Goal: Transaction & Acquisition: Subscribe to service/newsletter

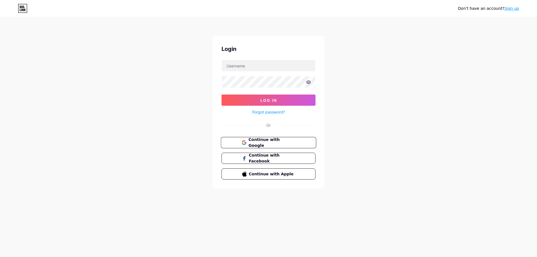
click at [290, 141] on span "Continue with Google" at bounding box center [271, 143] width 47 height 12
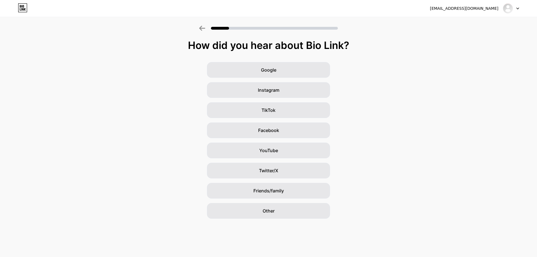
click at [204, 29] on icon at bounding box center [202, 28] width 6 height 5
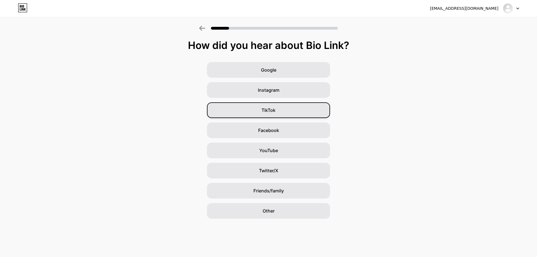
click at [286, 112] on div "TikTok" at bounding box center [268, 110] width 123 height 16
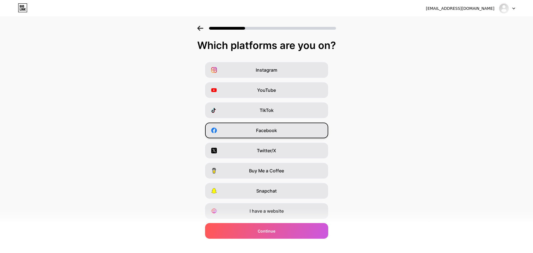
click at [306, 133] on div "Facebook" at bounding box center [266, 131] width 123 height 16
click at [300, 112] on div "TikTok" at bounding box center [266, 110] width 123 height 16
click at [316, 128] on div "Facebook" at bounding box center [266, 131] width 123 height 16
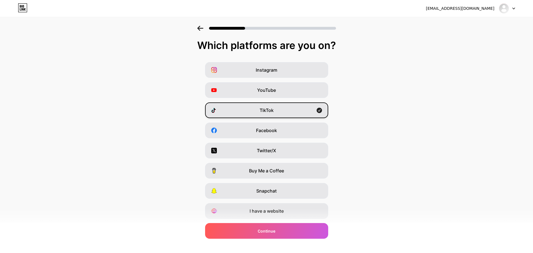
click at [322, 112] on icon at bounding box center [319, 110] width 6 height 6
click at [317, 112] on div "TikTok" at bounding box center [266, 110] width 123 height 16
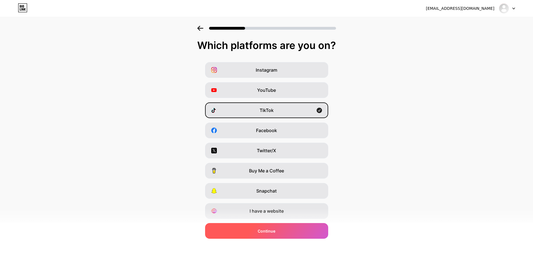
click at [303, 233] on div "Continue" at bounding box center [266, 231] width 123 height 16
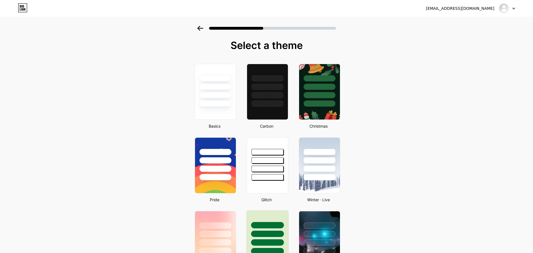
scroll to position [112, 0]
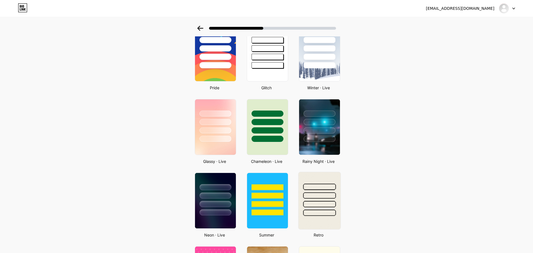
click at [322, 177] on div at bounding box center [319, 194] width 42 height 44
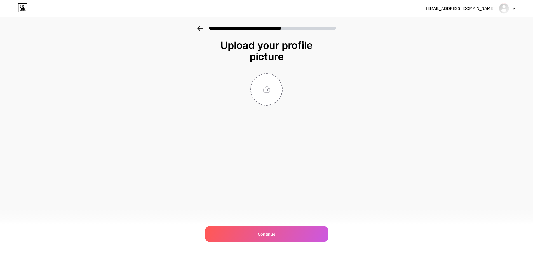
scroll to position [0, 0]
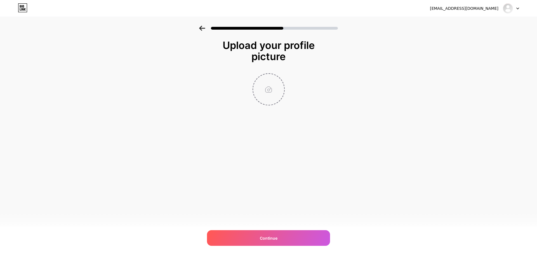
click at [281, 99] on input "file" at bounding box center [268, 89] width 31 height 31
click at [271, 88] on input "file" at bounding box center [268, 89] width 31 height 31
type input "C:\fakepath\471821010_122178723146106546_3475705572681684906_n.jpg"
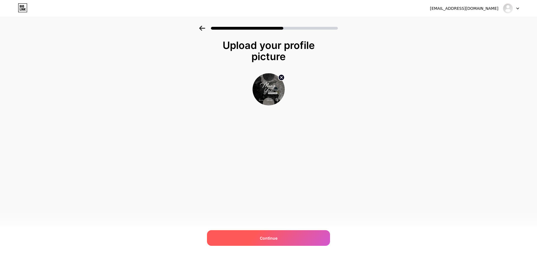
click at [267, 241] on div "Continue" at bounding box center [268, 238] width 123 height 16
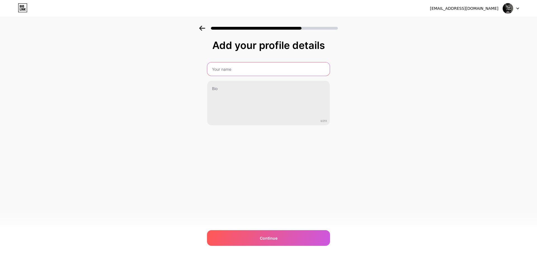
click at [233, 71] on input "text" at bounding box center [268, 68] width 123 height 13
drag, startPoint x: 261, startPoint y: 65, endPoint x: 258, endPoint y: 70, distance: 5.0
click at [261, 65] on input "text" at bounding box center [269, 68] width 124 height 13
paste input "Tử Vi Khoa Học Ming Yun"
type input "Tử Vi Khoa Học Ming Yun"
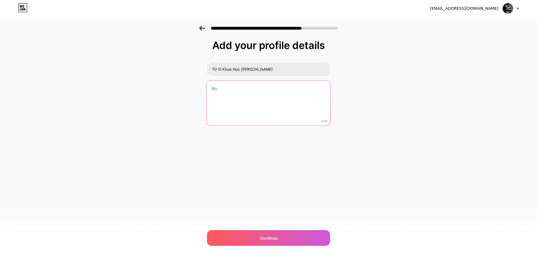
drag, startPoint x: 235, startPoint y: 87, endPoint x: 244, endPoint y: 91, distance: 9.8
click at [236, 87] on textarea at bounding box center [269, 104] width 124 height 46
click at [305, 90] on textarea "Số điện thoại:" at bounding box center [269, 104] width 124 height 46
paste textarea "0817282286"
paste textarea "https://www.facebook.com/TuviMingYun"
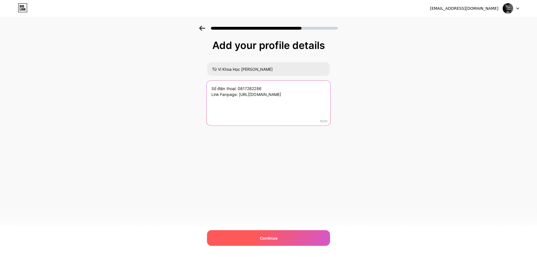
type textarea "Số điện thoại: 0817282286 Link Fanpage: https://www.facebook.com/TuviMingYun"
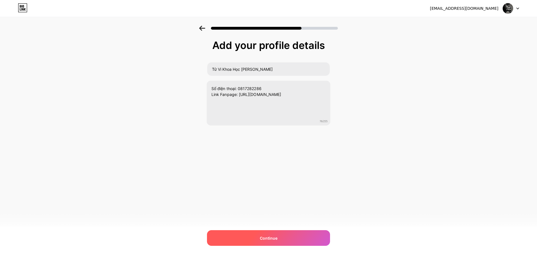
click at [276, 237] on span "Continue" at bounding box center [269, 238] width 18 height 6
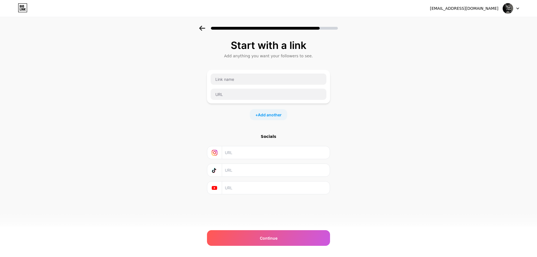
click at [202, 32] on div at bounding box center [268, 27] width 537 height 20
click at [202, 29] on icon at bounding box center [202, 28] width 6 height 5
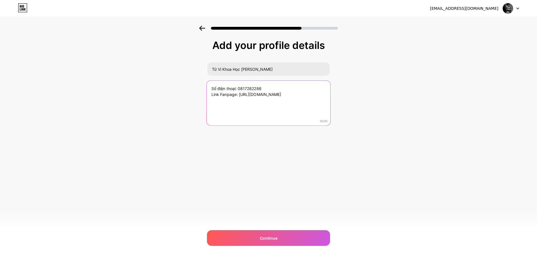
click at [236, 93] on textarea "Số điện thoại: 0817282286 Link Fanpage: https://www.facebook.com/TuviMingYun" at bounding box center [269, 104] width 124 height 46
paste textarea "Hiểu được chính mình. Với nỗ lực, Bạn sẽ thay đổi được Vận Mệnh. Chúng tôi sẽ c…"
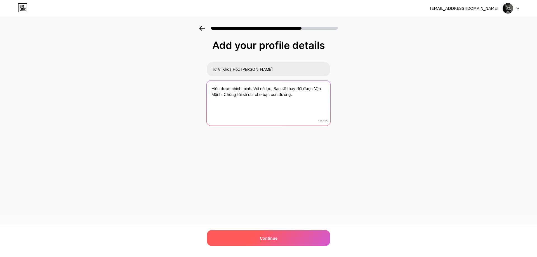
type textarea "Hiểu được chính mình. Với nỗ lực, Bạn sẽ thay đổi được Vận Mệnh. Chúng tôi sẽ c…"
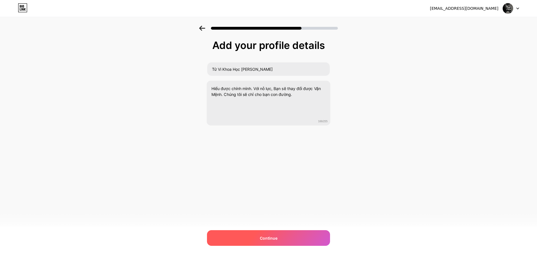
click at [277, 235] on div "Continue" at bounding box center [268, 238] width 123 height 16
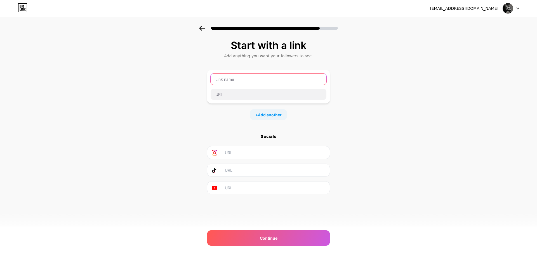
click at [250, 82] on input "text" at bounding box center [269, 79] width 116 height 11
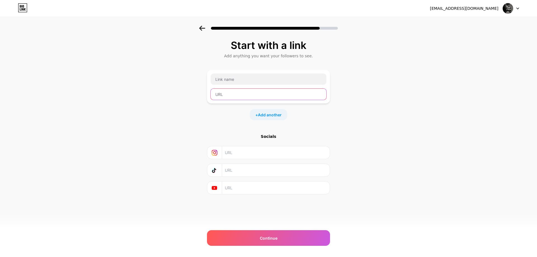
click at [250, 95] on input "text" at bounding box center [269, 94] width 116 height 11
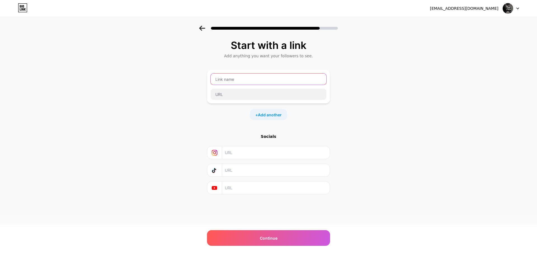
click at [254, 79] on input "text" at bounding box center [269, 79] width 116 height 11
click at [361, 129] on div "Start with a link Add anything you want your followers to see. + Add another So…" at bounding box center [268, 124] width 537 height 197
click at [252, 82] on input "text" at bounding box center [269, 79] width 116 height 11
type input "F"
type input "Fanpage Facebook"
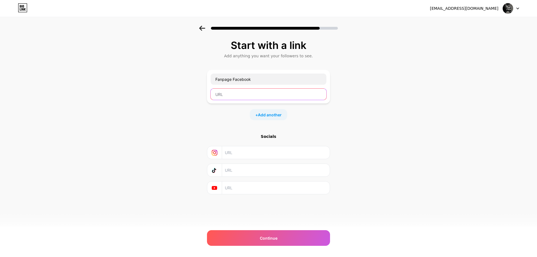
click at [223, 94] on input "text" at bounding box center [269, 94] width 116 height 11
paste input "https://www.facebook.com/TuviMingYun"
type input "https://www.facebook.com/TuviMingYun"
click at [278, 116] on span "Add another" at bounding box center [270, 115] width 24 height 6
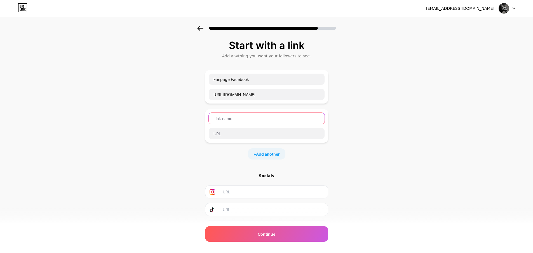
click at [283, 120] on input "text" at bounding box center [267, 118] width 116 height 11
type input "Số điện thoại"
click at [233, 135] on input "text" at bounding box center [267, 133] width 116 height 11
paste input "0817282286"
type input "0817282286"
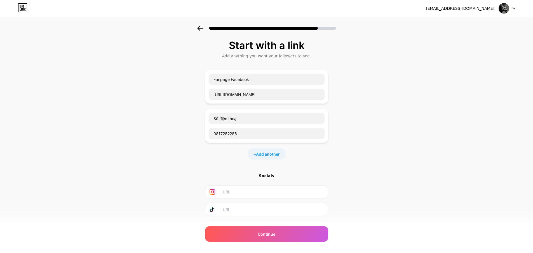
click at [166, 149] on div "Start with a link Add anything you want your followers to see. Fanpage Facebook…" at bounding box center [266, 144] width 533 height 236
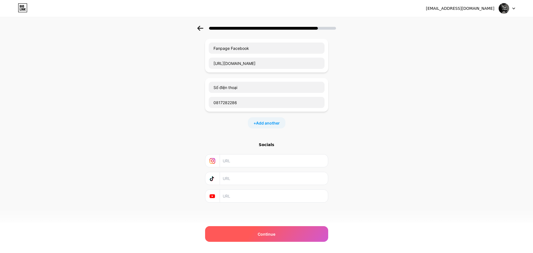
click at [266, 229] on div "Continue" at bounding box center [266, 234] width 123 height 16
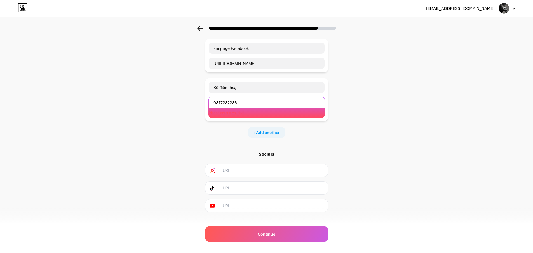
click at [253, 103] on input "0817282286" at bounding box center [267, 102] width 116 height 11
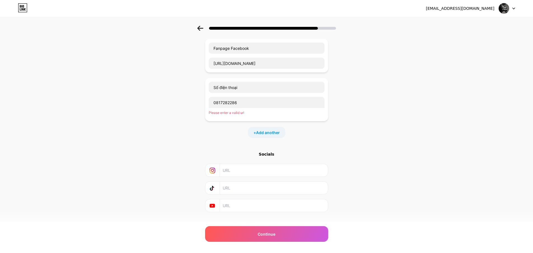
drag, startPoint x: 335, startPoint y: 133, endPoint x: 314, endPoint y: 122, distance: 23.4
click at [333, 133] on div "Start with a link Add anything you want your followers to see. Fanpage Facebook…" at bounding box center [266, 117] width 533 height 245
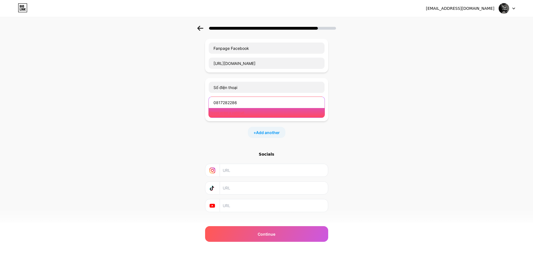
click at [264, 99] on input "0817282286" at bounding box center [267, 102] width 116 height 11
drag, startPoint x: 264, startPoint y: 99, endPoint x: 173, endPoint y: 100, distance: 91.7
click at [184, 100] on div "Start with a link Add anything you want your followers to see. Fanpage Facebook…" at bounding box center [266, 117] width 533 height 245
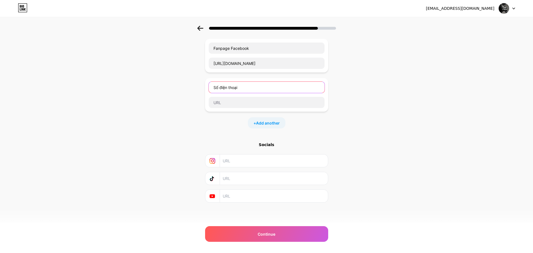
drag, startPoint x: 244, startPoint y: 88, endPoint x: 157, endPoint y: 91, distance: 86.5
click at [170, 90] on div "Start with a link Add anything you want your followers to see. Fanpage Facebook…" at bounding box center [266, 113] width 533 height 236
drag, startPoint x: 352, startPoint y: 132, endPoint x: 330, endPoint y: 148, distance: 27.0
click at [354, 133] on div "Start with a link Add anything you want your followers to see. Fanpage Facebook…" at bounding box center [266, 113] width 533 height 236
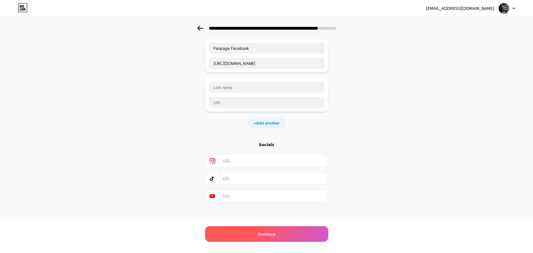
click at [272, 239] on div "Continue" at bounding box center [266, 234] width 123 height 16
click at [279, 236] on div "Continue" at bounding box center [266, 234] width 123 height 16
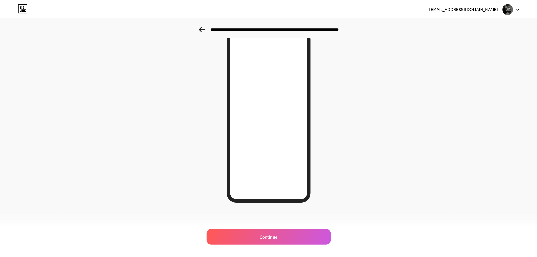
scroll to position [0, 0]
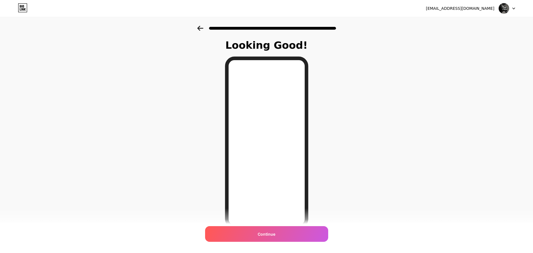
click at [203, 29] on icon at bounding box center [200, 28] width 6 height 5
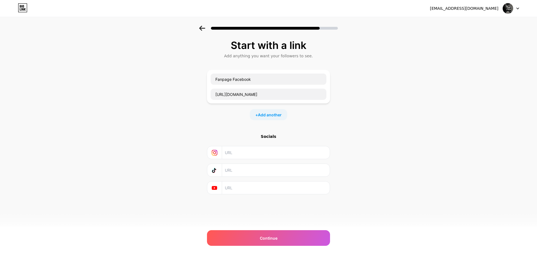
click at [203, 29] on icon at bounding box center [202, 28] width 6 height 5
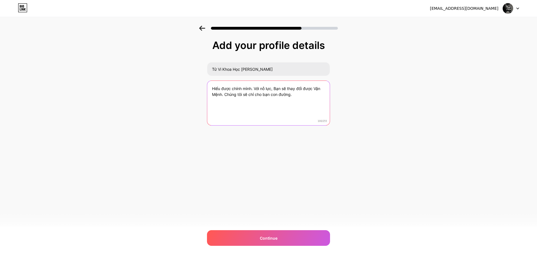
click at [312, 95] on textarea "Hiểu được chính mình. Với nỗ lực, Bạn sẽ thay đổi được Vận Mệnh. Chúng tôi sẽ c…" at bounding box center [268, 103] width 123 height 45
drag, startPoint x: 270, startPoint y: 110, endPoint x: 220, endPoint y: 105, distance: 50.3
click at [221, 106] on textarea "Hiểu được chính mình. Với nỗ lực, Bạn sẽ thay đổi được Vận Mệnh. Chúng tôi sẽ c…" at bounding box center [269, 104] width 124 height 46
drag, startPoint x: 215, startPoint y: 91, endPoint x: 211, endPoint y: 86, distance: 6.3
click at [212, 87] on textarea "Hiểu được chính mình. Với nỗ lực, Bạn sẽ thay đổi được Vận Mệnh. Chúng tôi sẽ c…" at bounding box center [269, 104] width 124 height 46
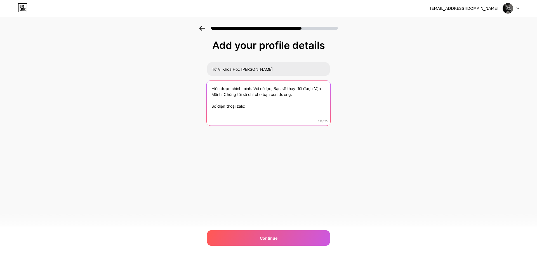
click at [211, 86] on textarea "Hiểu được chính mình. Với nỗ lực, Bạn sẽ thay đổi được Vận Mệnh. Chúng tôi sẽ c…" at bounding box center [269, 104] width 124 height 46
click at [250, 105] on textarea "Hiểu được chính mình. Với nỗ lực, Bạn sẽ thay đổi được Vận Mệnh. Chúng tôi sẽ c…" at bounding box center [269, 104] width 124 height 46
paste textarea "Bạn vui lòng add zalo số 0817282286 để bên mình tư vấn kịp thời nhé! Cám ơn Bạn…"
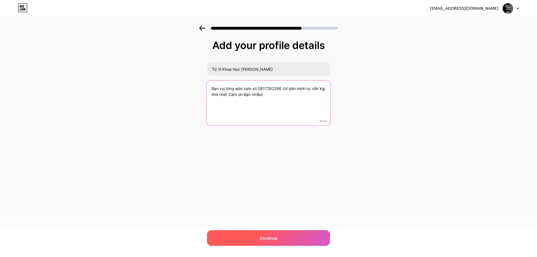
type textarea "Bạn vui lòng add zalo số 0817282286 để bên mình tư vấn kịp thời nhé! Cám ơn Bạn…"
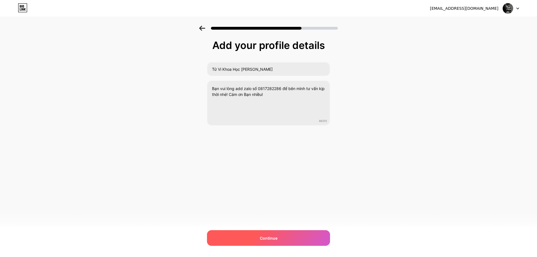
click at [272, 233] on div "Continue" at bounding box center [268, 238] width 123 height 16
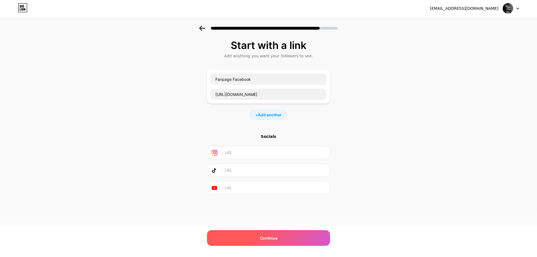
click at [275, 240] on span "Continue" at bounding box center [269, 238] width 18 height 6
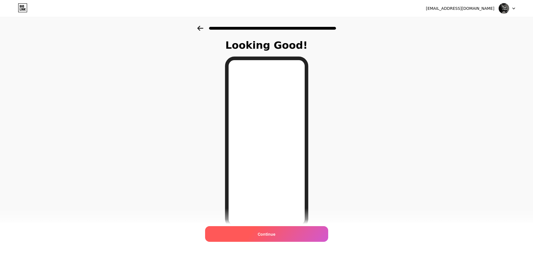
click at [283, 234] on div "Continue" at bounding box center [266, 234] width 123 height 16
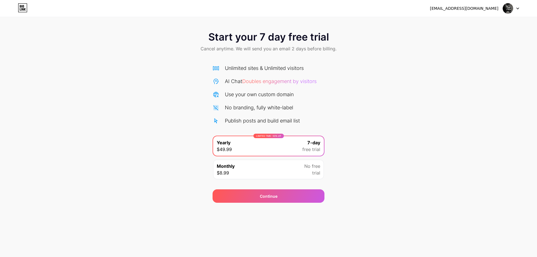
click at [264, 172] on div "Monthly $8.99 No free trial" at bounding box center [268, 170] width 111 height 20
click at [284, 170] on div "Monthly $8.99 No free trial" at bounding box center [268, 170] width 111 height 20
click at [301, 152] on div "LIMITED TIME : 50% off Yearly $49.99 7-day free trial" at bounding box center [268, 146] width 111 height 20
click at [298, 171] on div "Monthly $8.99 No free trial" at bounding box center [268, 170] width 111 height 20
